Goal: Obtain resource: Download file/media

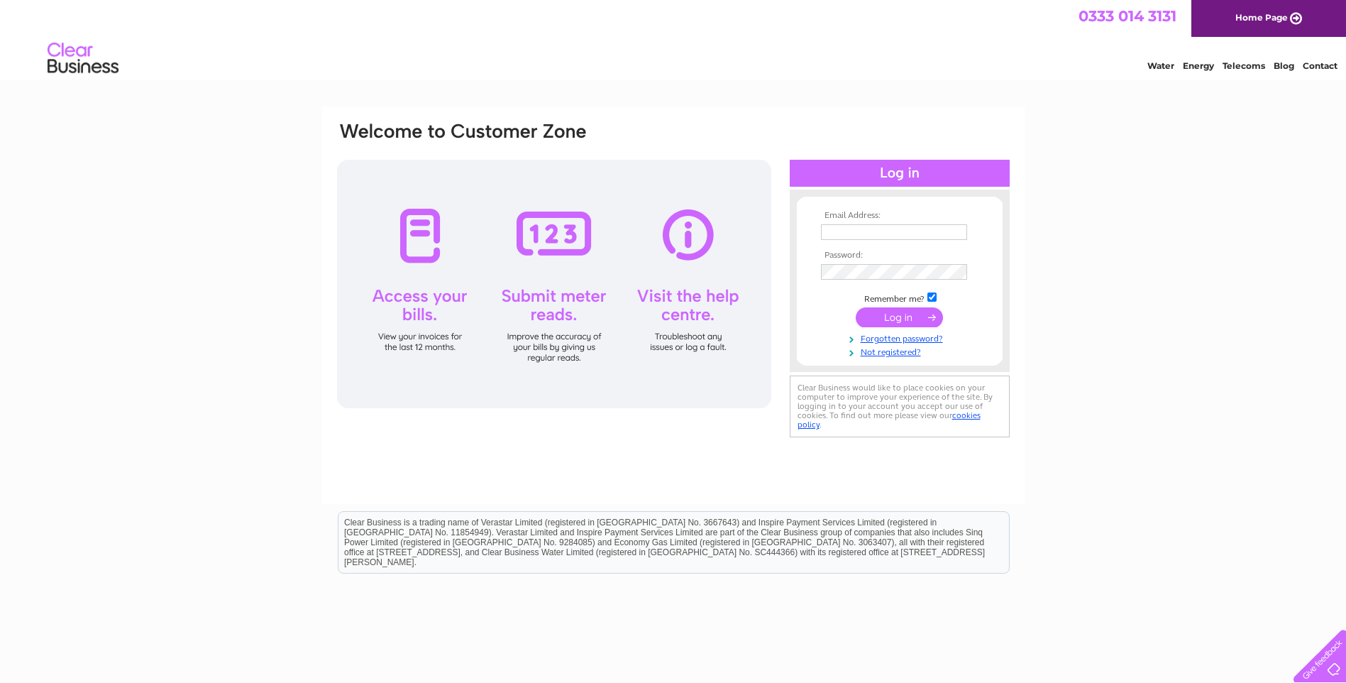
click at [924, 238] on input "text" at bounding box center [894, 232] width 146 height 16
type input "enquiry@partsstore.co.uk"
click at [910, 316] on input "submit" at bounding box center [899, 319] width 87 height 20
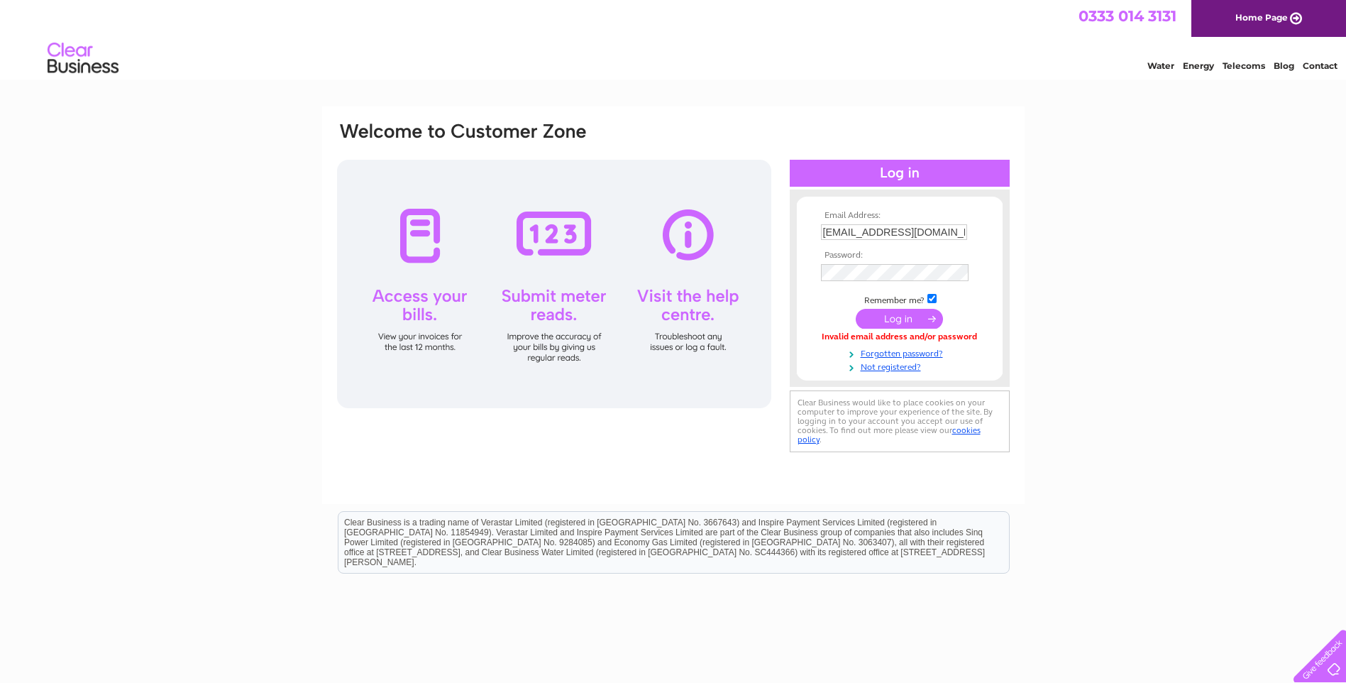
click at [910, 317] on input "submit" at bounding box center [899, 319] width 87 height 20
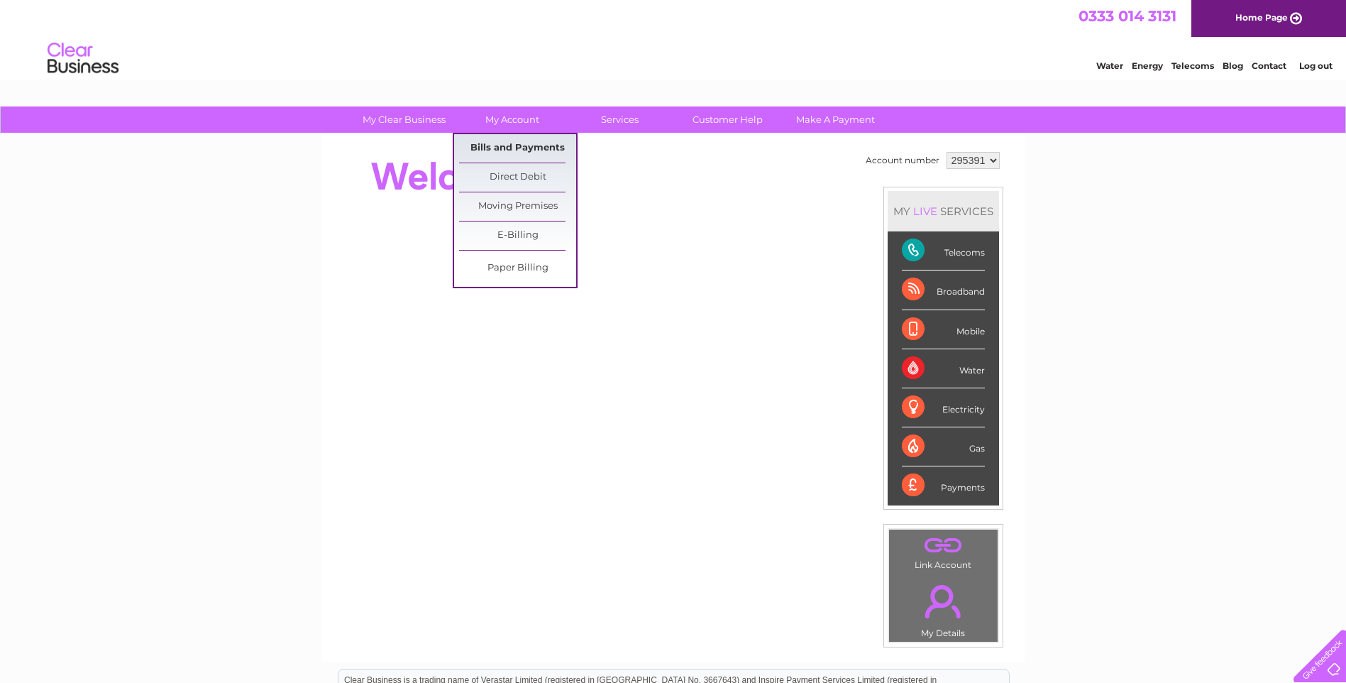
click at [514, 151] on link "Bills and Payments" at bounding box center [517, 148] width 117 height 28
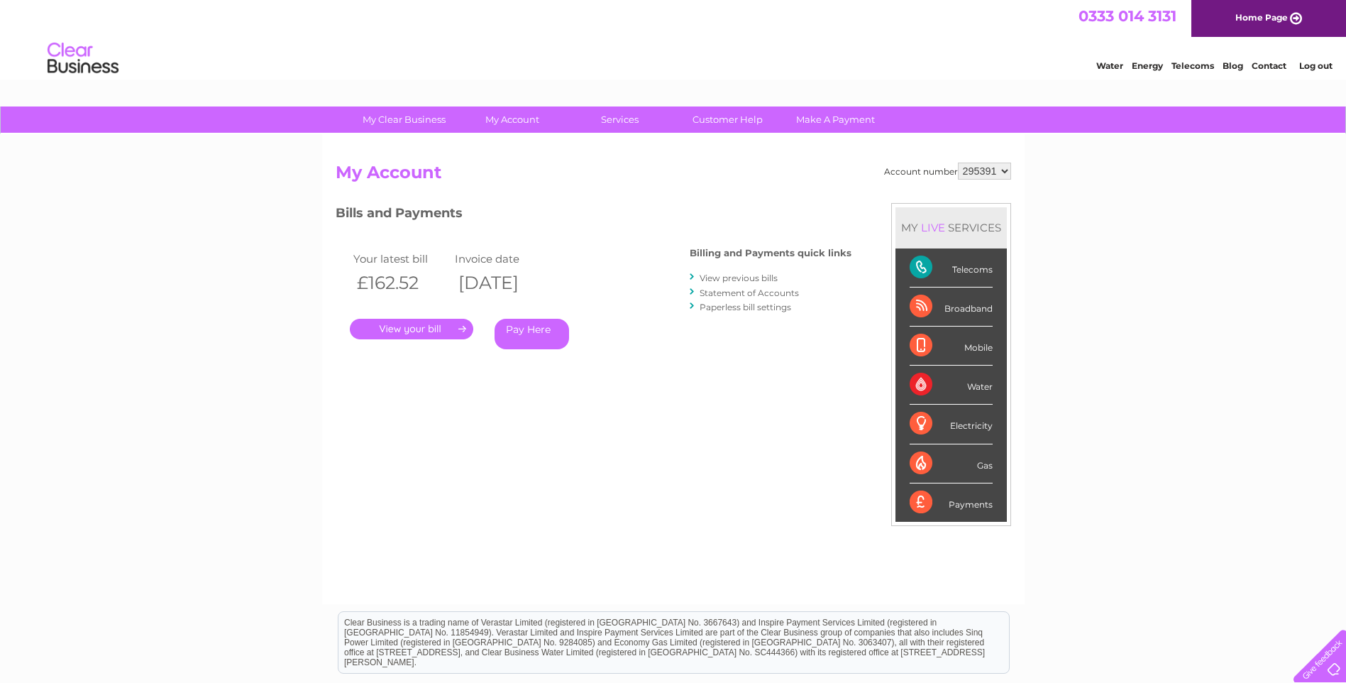
click at [247, 351] on div "My Clear Business Login Details My Details My Preferences Link Account My Accou…" at bounding box center [673, 476] width 1346 height 740
click at [401, 331] on link "." at bounding box center [411, 329] width 123 height 21
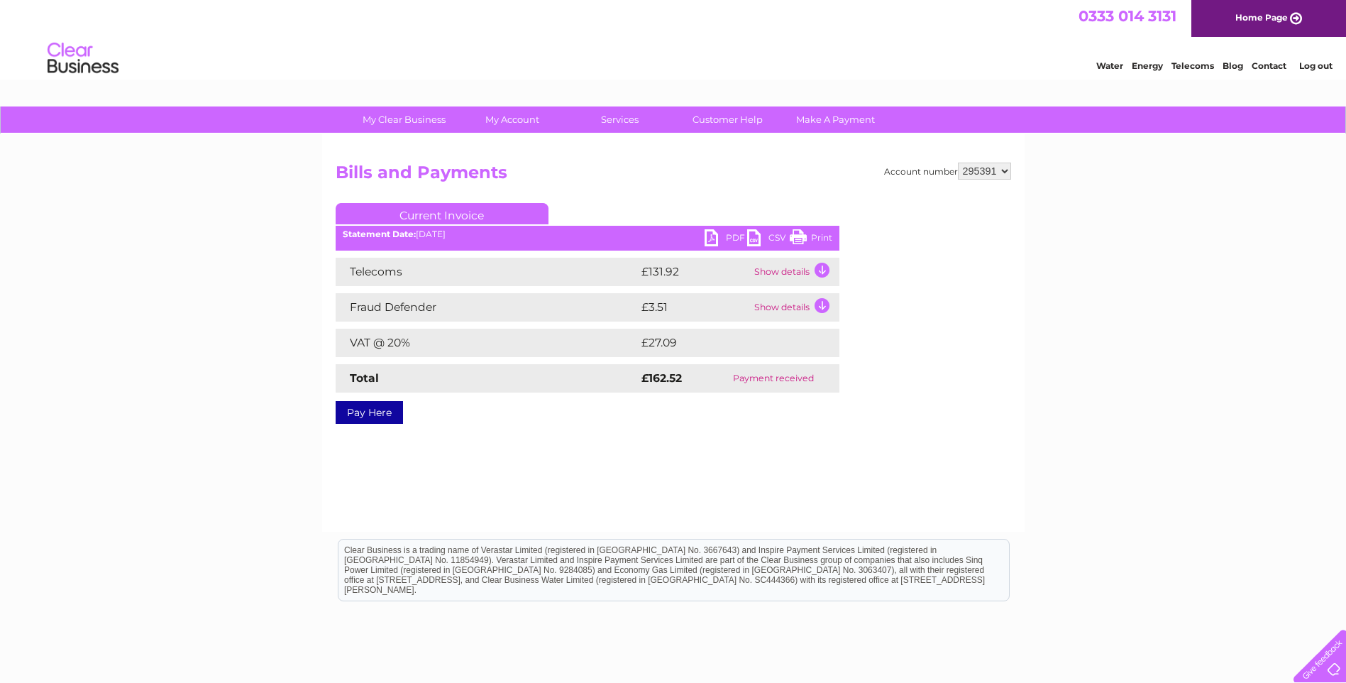
click at [718, 236] on link "PDF" at bounding box center [726, 239] width 43 height 21
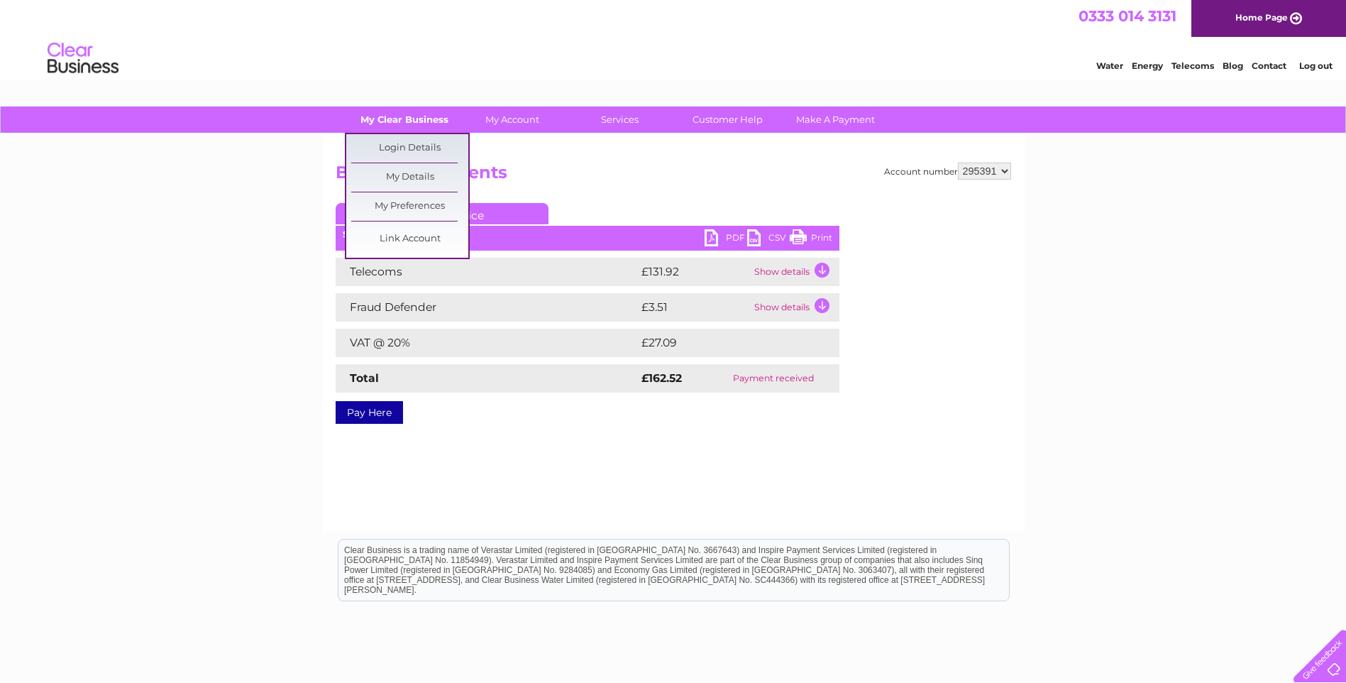
click at [396, 113] on link "My Clear Business" at bounding box center [404, 119] width 117 height 26
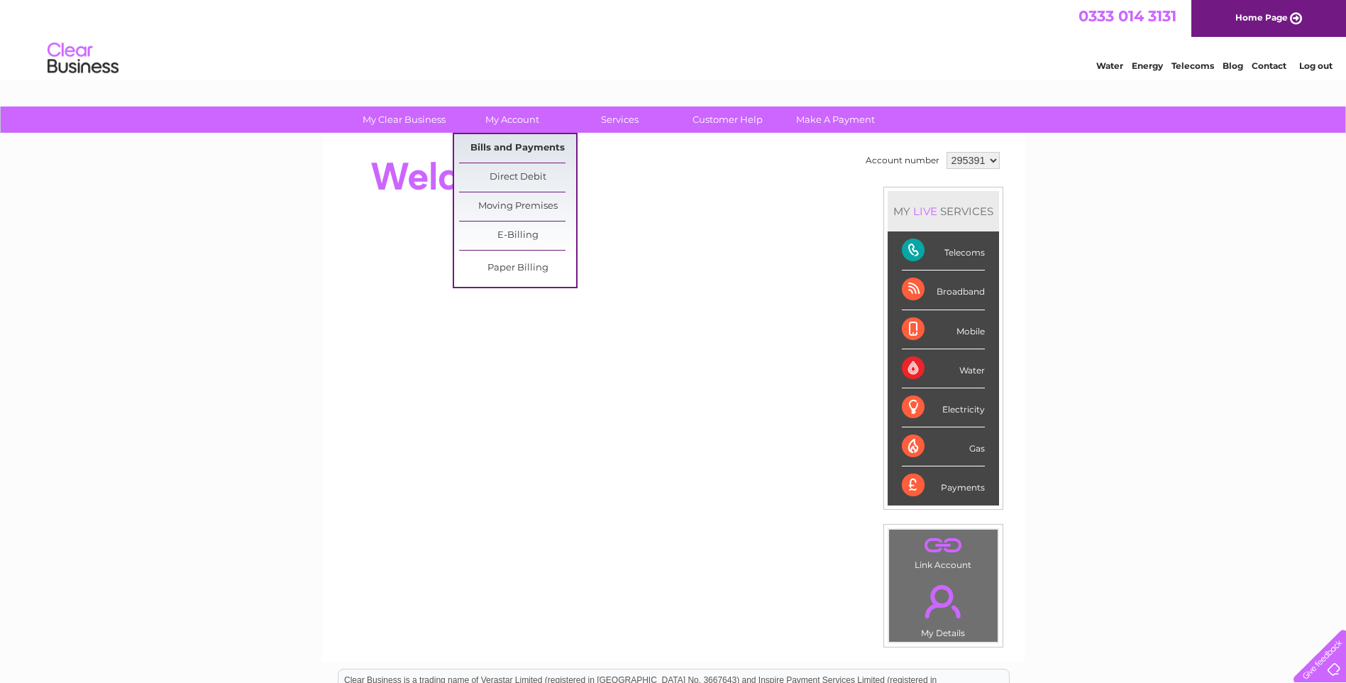
click at [517, 147] on link "Bills and Payments" at bounding box center [517, 148] width 117 height 28
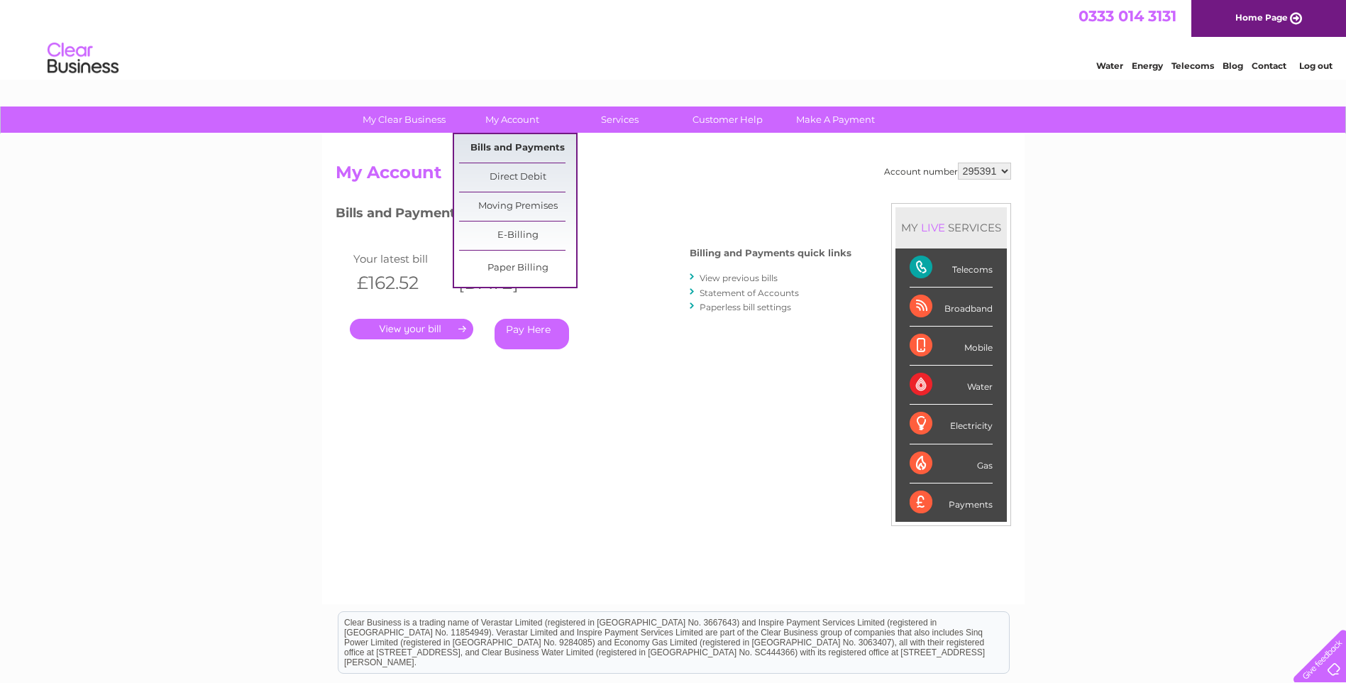
click at [486, 143] on link "Bills and Payments" at bounding box center [517, 148] width 117 height 28
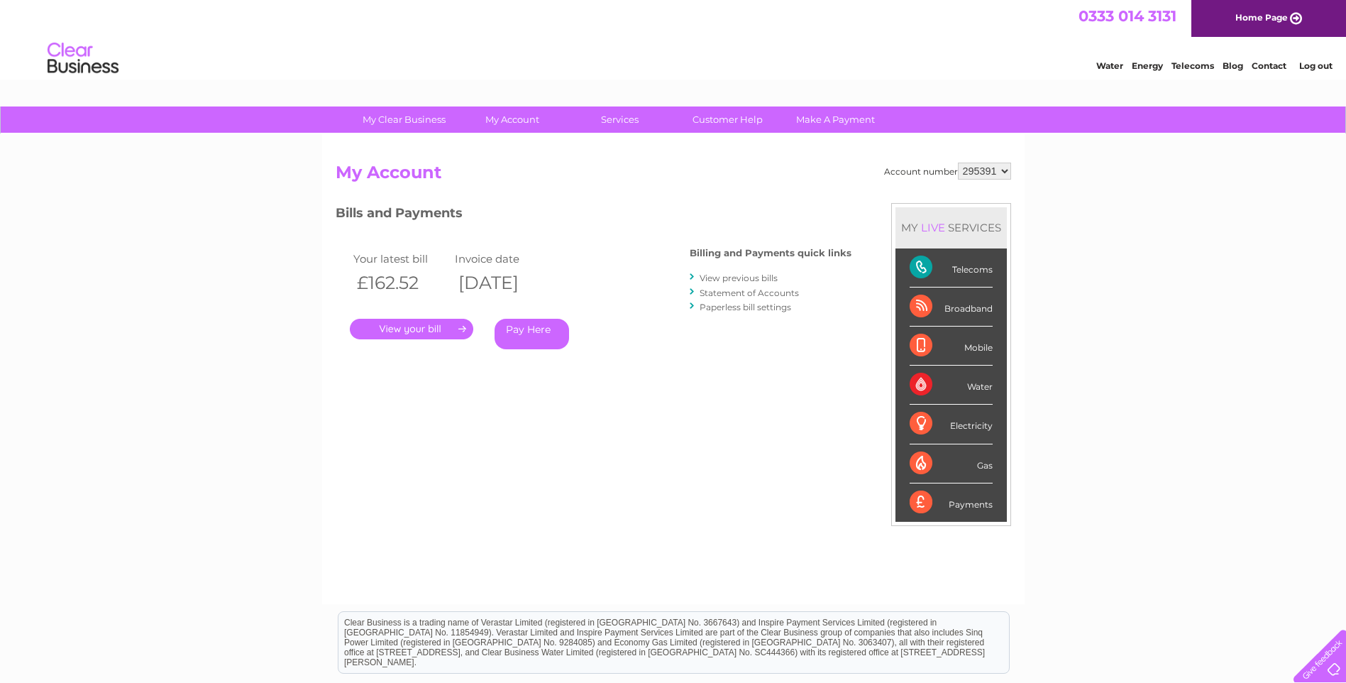
click at [749, 280] on link "View previous bills" at bounding box center [739, 278] width 78 height 11
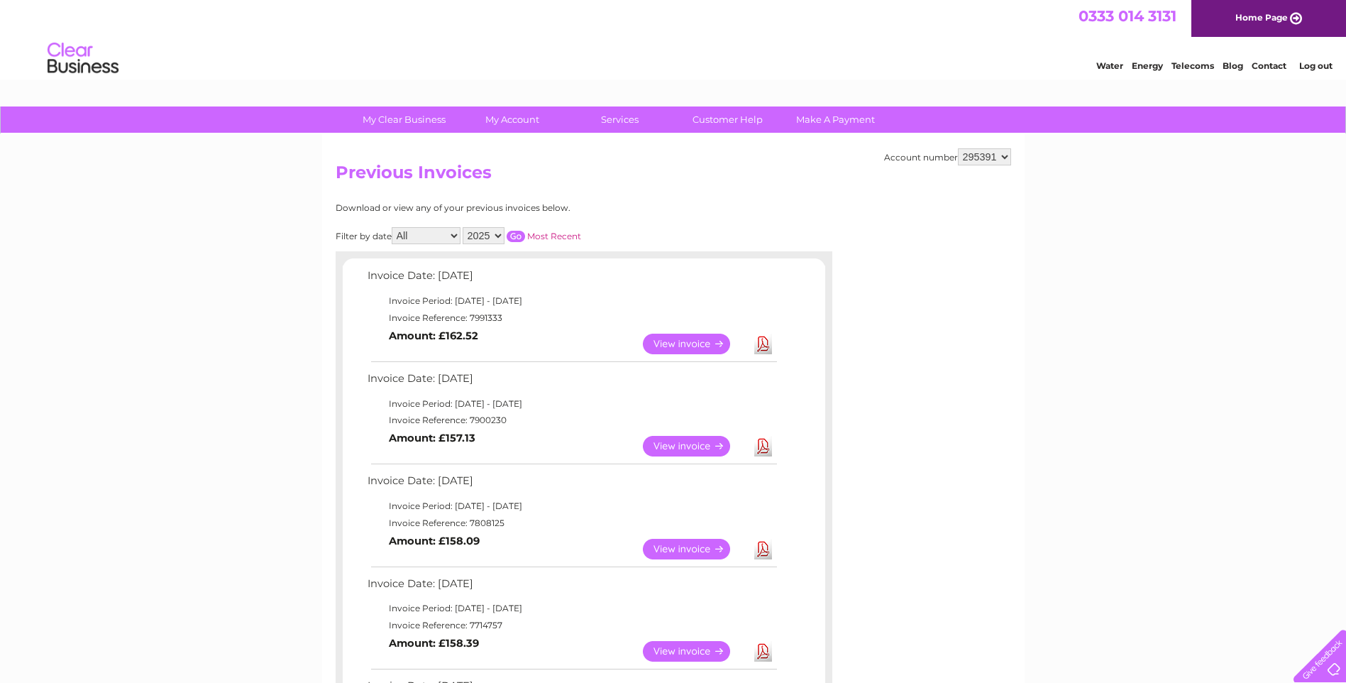
click at [757, 440] on link "Download" at bounding box center [763, 446] width 18 height 21
